Goal: Task Accomplishment & Management: Complete application form

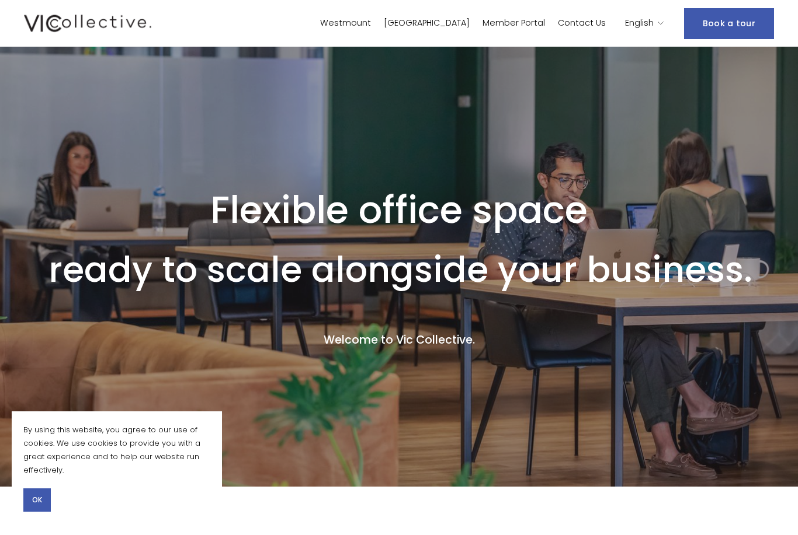
click at [48, 500] on button "OK" at bounding box center [36, 500] width 27 height 23
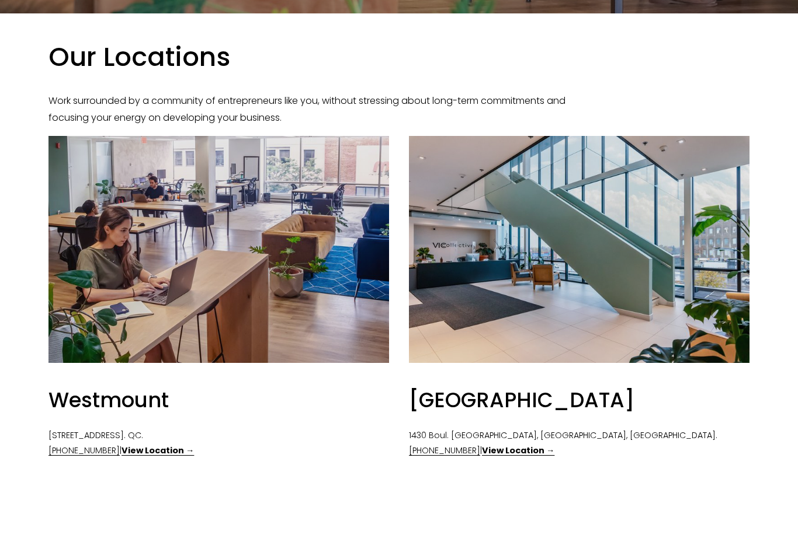
scroll to position [476, 0]
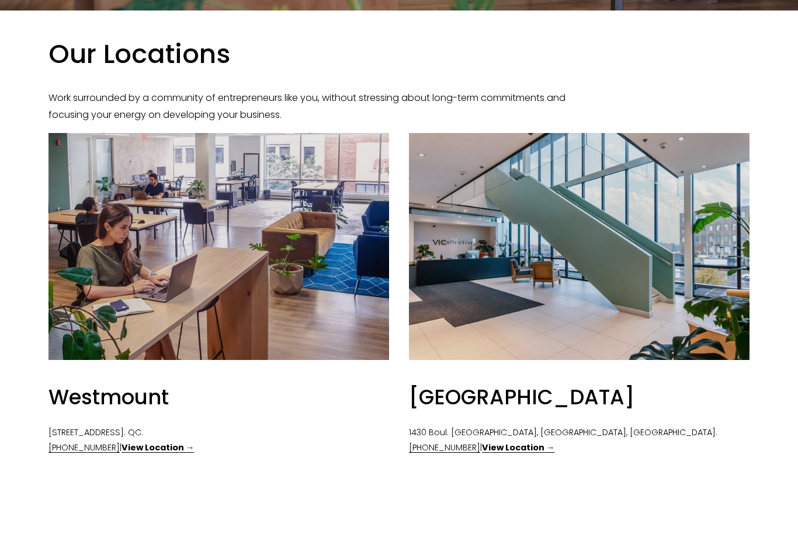
click at [158, 454] on strong "View Location →" at bounding box center [157, 449] width 72 height 12
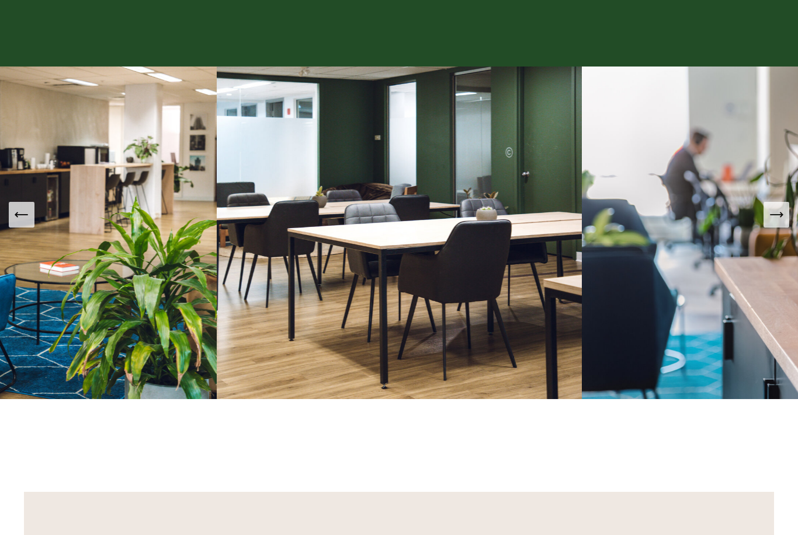
scroll to position [1003, 0]
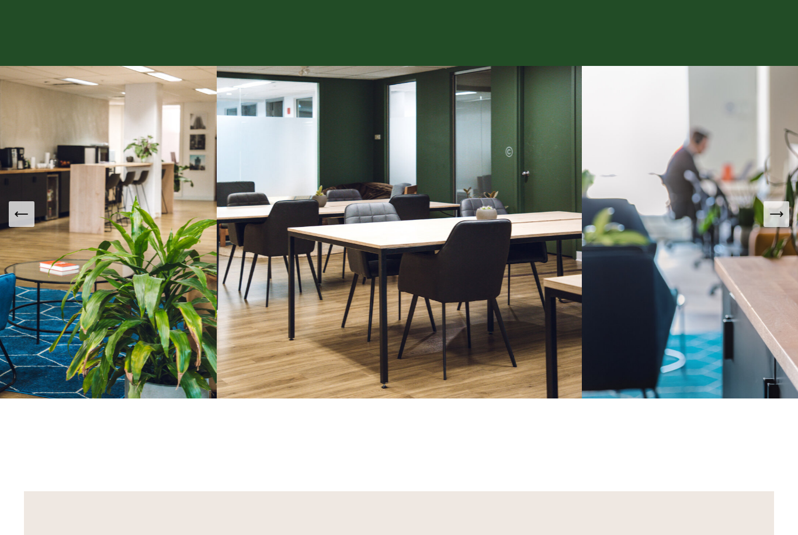
click at [777, 222] on icon "Next Slide" at bounding box center [776, 214] width 16 height 16
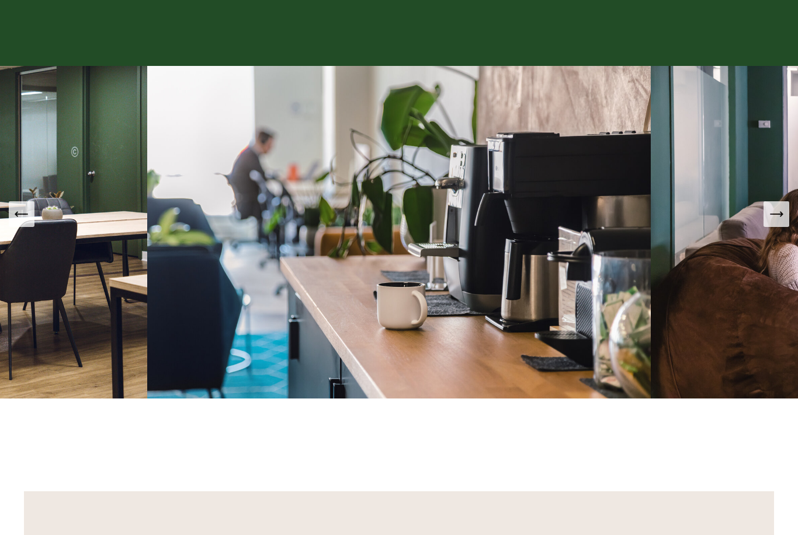
click at [772, 222] on icon "Next Slide" at bounding box center [776, 214] width 16 height 16
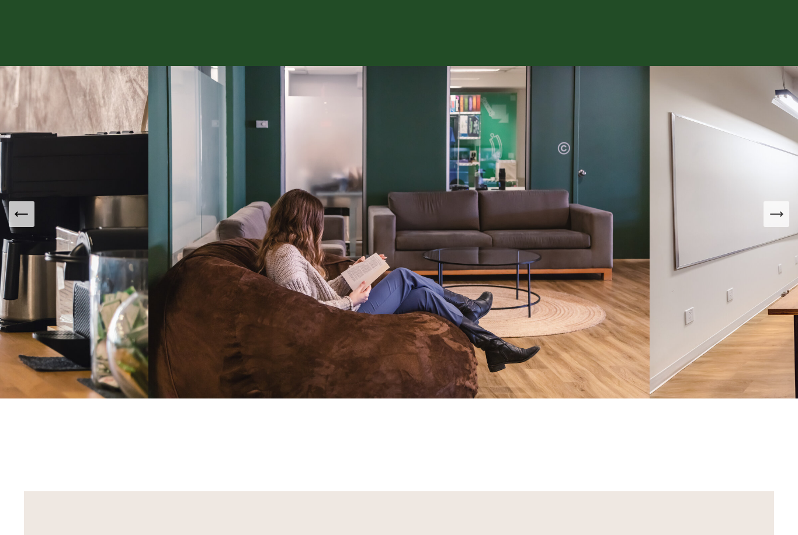
click at [774, 222] on icon "Next Slide" at bounding box center [776, 214] width 16 height 16
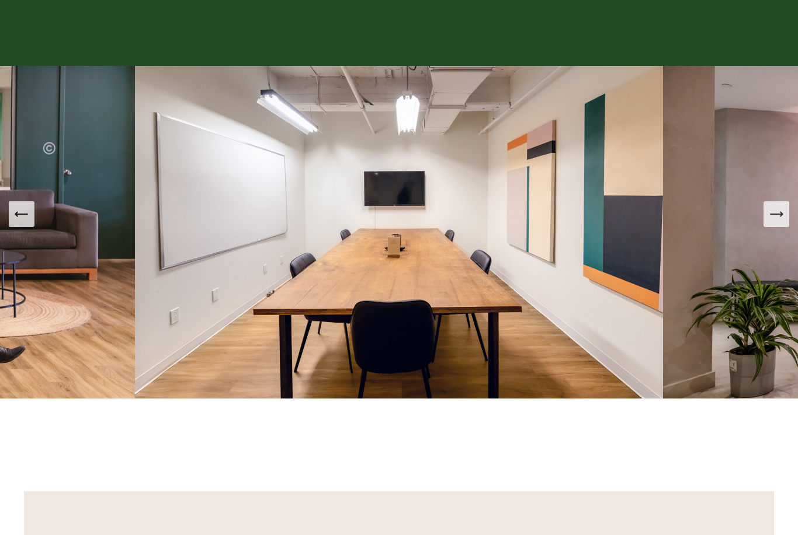
click at [772, 214] on icon "Next Slide" at bounding box center [776, 214] width 12 height 0
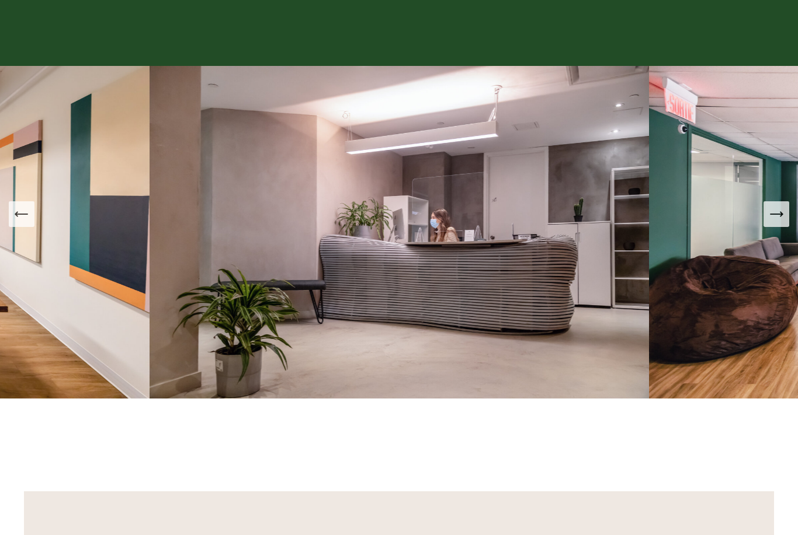
click at [774, 222] on icon "Next Slide" at bounding box center [776, 214] width 16 height 16
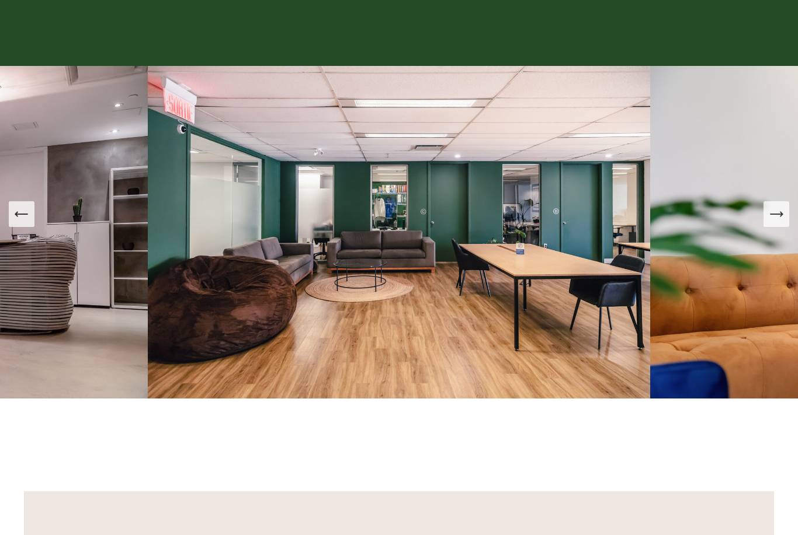
click at [772, 222] on icon "Next Slide" at bounding box center [776, 214] width 16 height 16
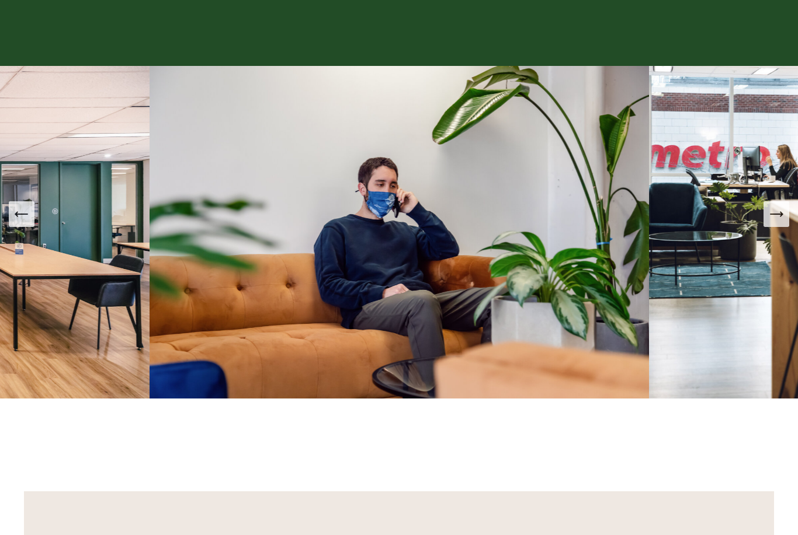
click at [774, 214] on icon "Next Slide" at bounding box center [776, 214] width 12 height 0
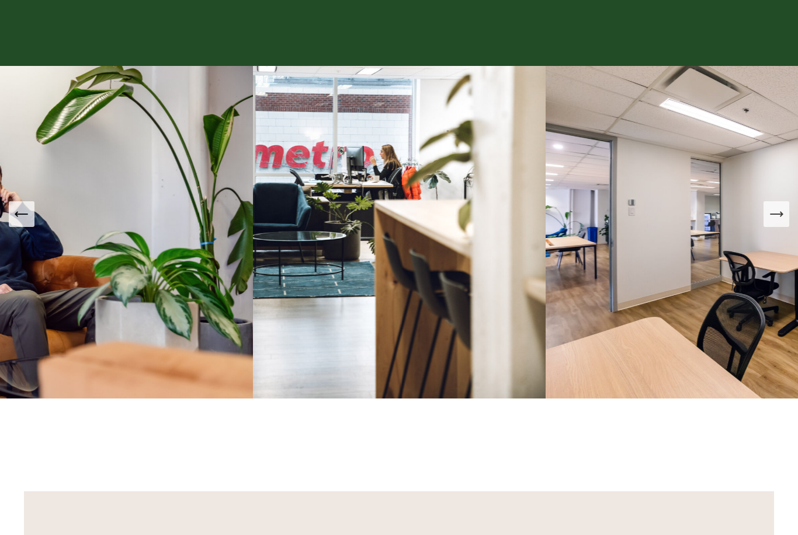
click at [767, 227] on button "Next Slide" at bounding box center [776, 214] width 26 height 26
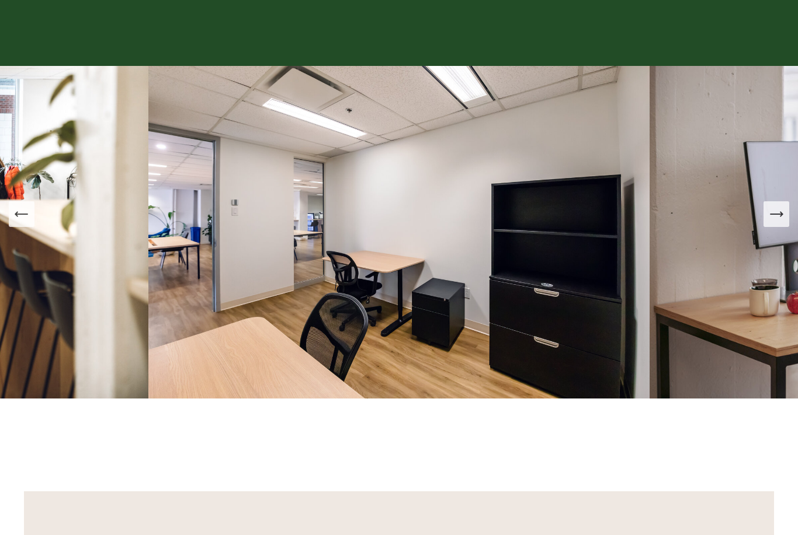
click at [771, 214] on icon "Next Slide" at bounding box center [776, 214] width 12 height 0
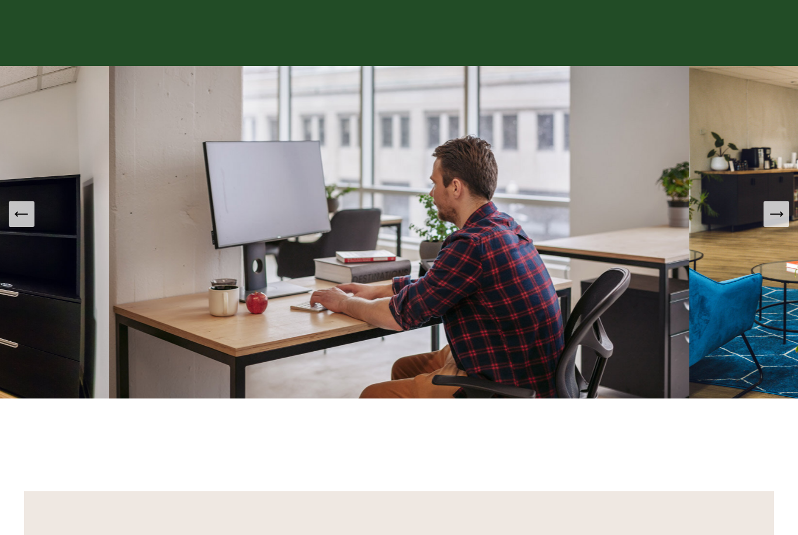
click at [774, 222] on icon "Next Slide" at bounding box center [776, 214] width 16 height 16
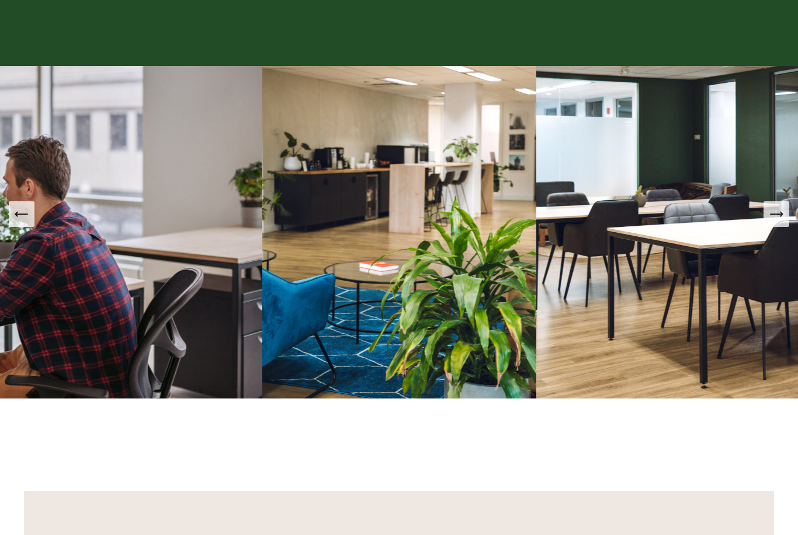
click at [778, 222] on icon "Next Slide" at bounding box center [776, 214] width 16 height 16
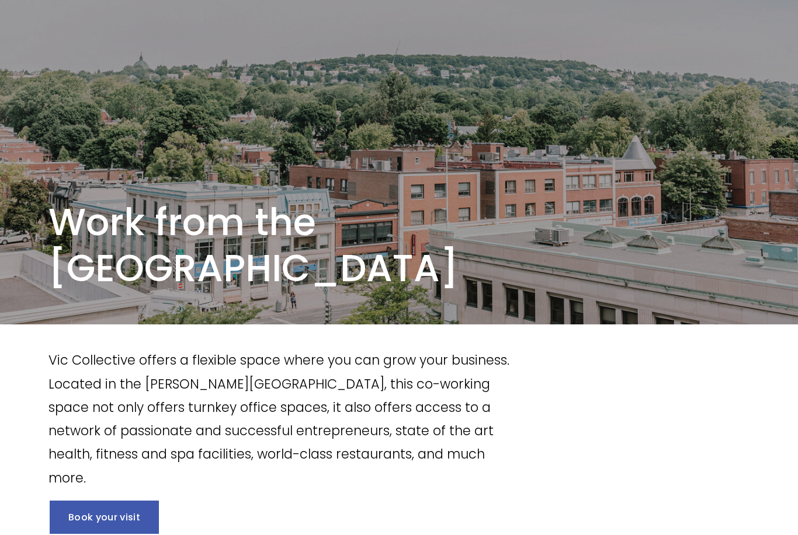
scroll to position [0, 0]
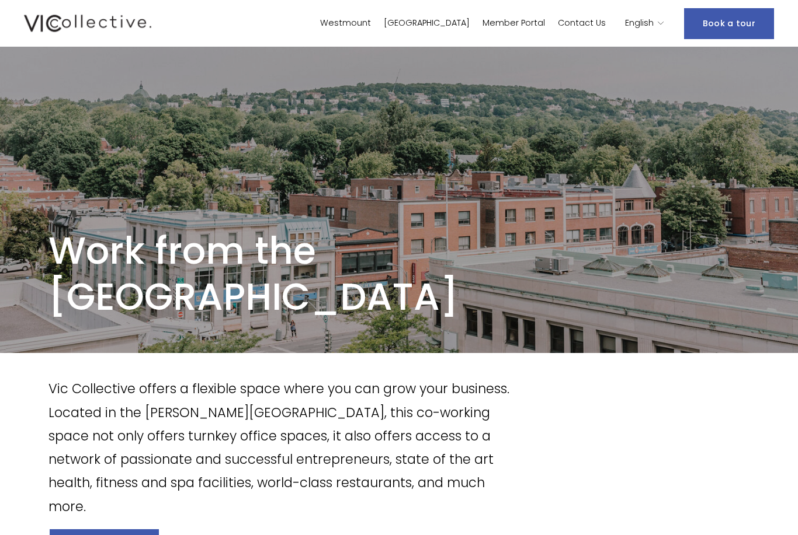
click at [579, 26] on link "Contact Us" at bounding box center [582, 23] width 48 height 17
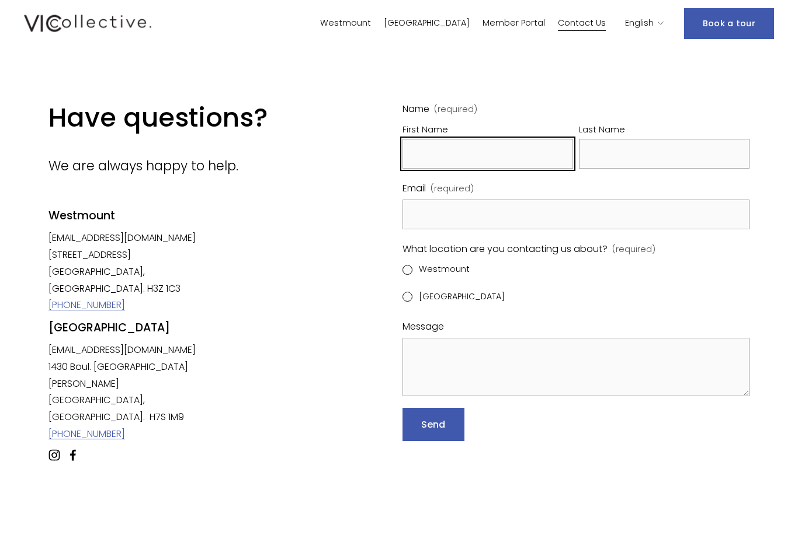
click at [479, 145] on input "First Name" at bounding box center [487, 154] width 170 height 30
type input "Pat"
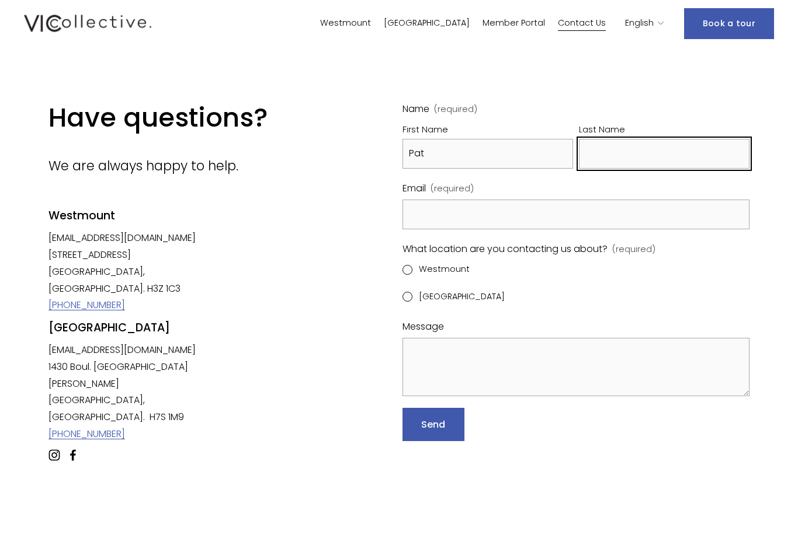
click at [613, 145] on input "Last Name" at bounding box center [664, 154] width 170 height 30
type input "Elf"
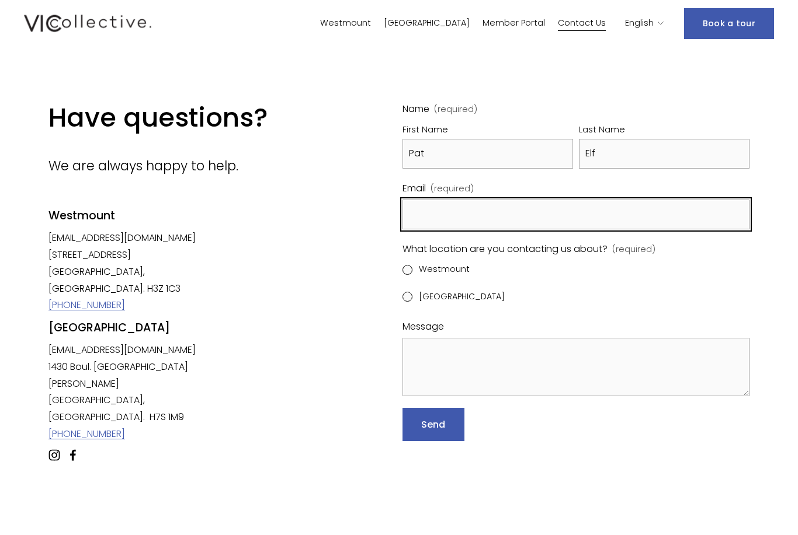
click at [454, 216] on input "Email (required)" at bounding box center [575, 215] width 347 height 30
type input "[PERSON_NAME][EMAIL_ADDRESS][DOMAIN_NAME]"
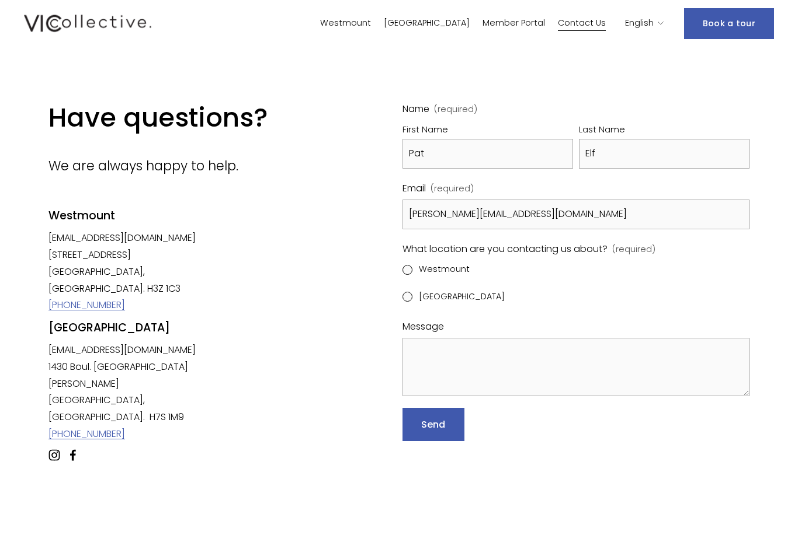
click at [403, 270] on input "Westmount" at bounding box center [407, 270] width 10 height 10
radio input "true"
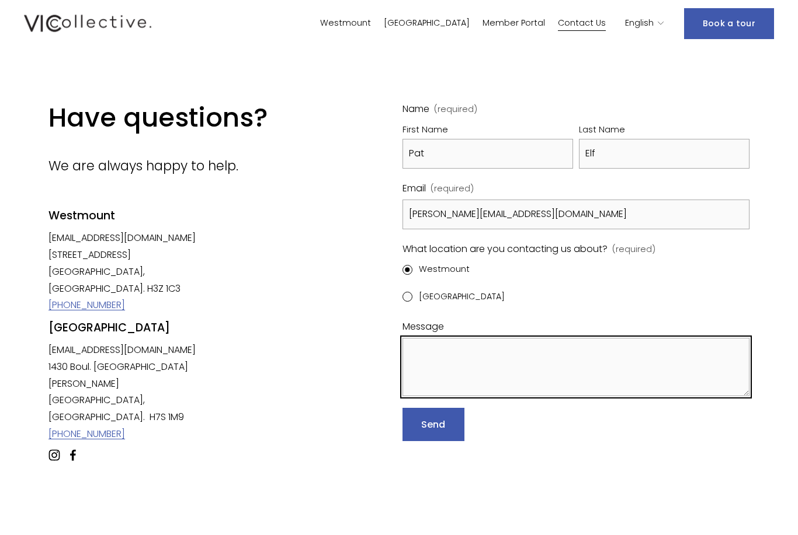
click at [446, 354] on textarea "Message" at bounding box center [575, 367] width 347 height 58
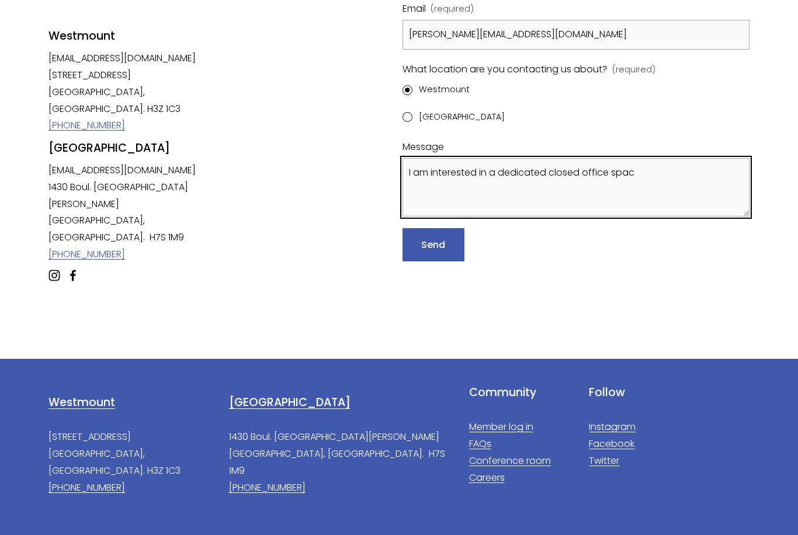
click at [666, 165] on textarea "I am interested in a dedicated closed office spac" at bounding box center [575, 187] width 347 height 58
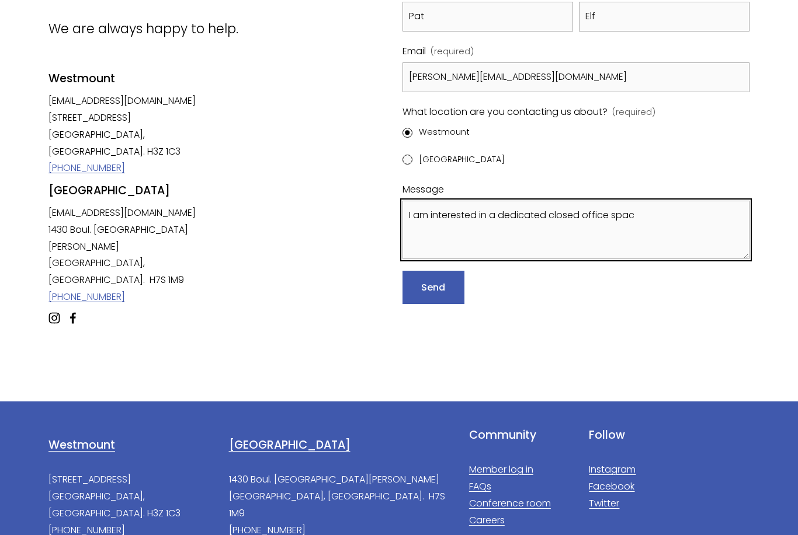
scroll to position [124, 0]
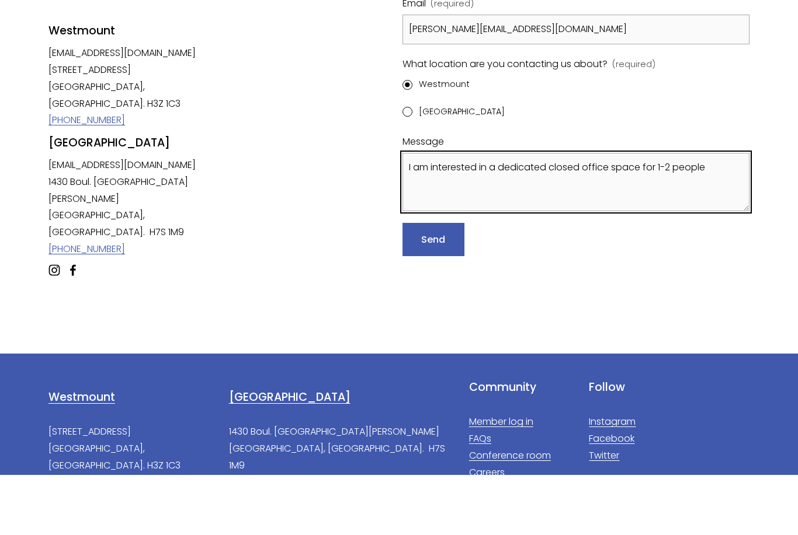
type textarea "I am interested in a dedicated closed office space for 1-2 people"
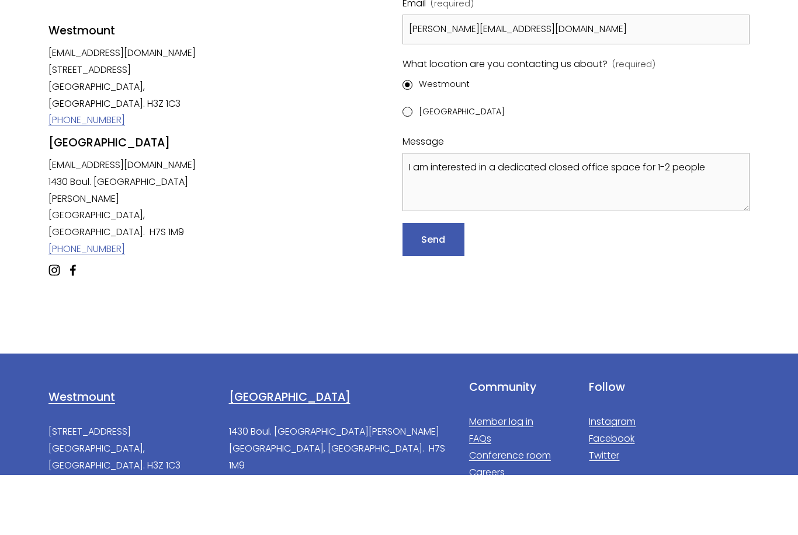
click at [449, 284] on button "Send Send" at bounding box center [433, 300] width 62 height 33
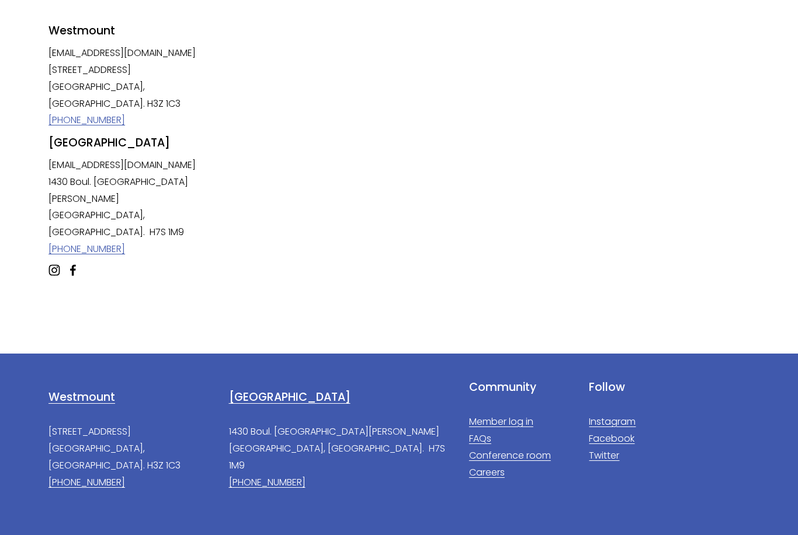
scroll to position [37, 0]
